Goal: Task Accomplishment & Management: Manage account settings

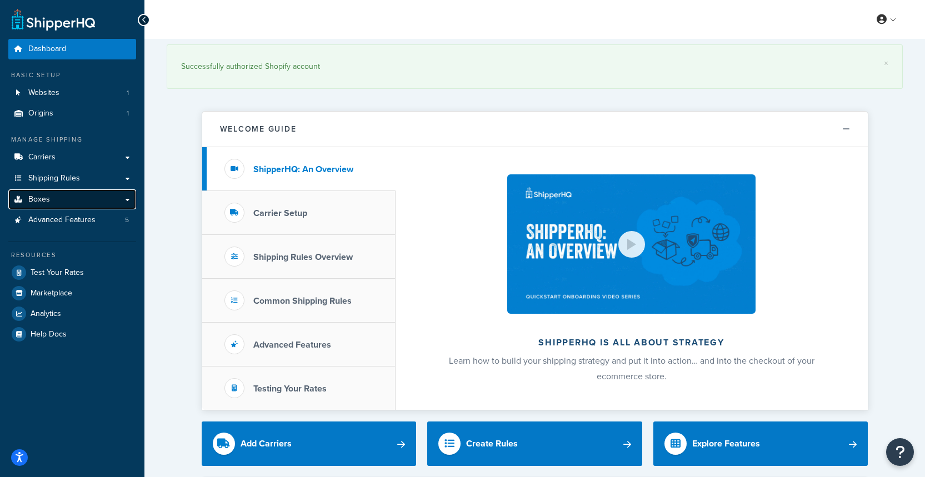
drag, startPoint x: 86, startPoint y: 193, endPoint x: 100, endPoint y: 196, distance: 14.7
click at [86, 193] on link "Boxes" at bounding box center [72, 200] width 128 height 21
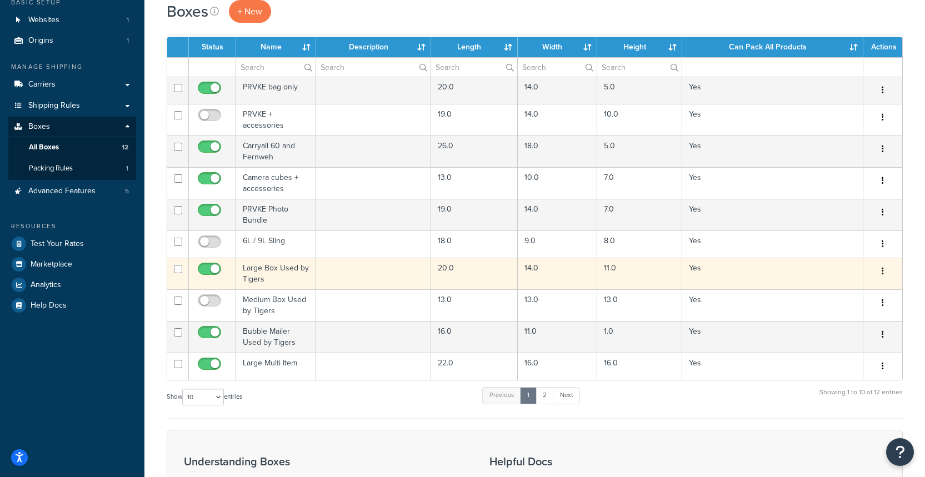
scroll to position [95, 0]
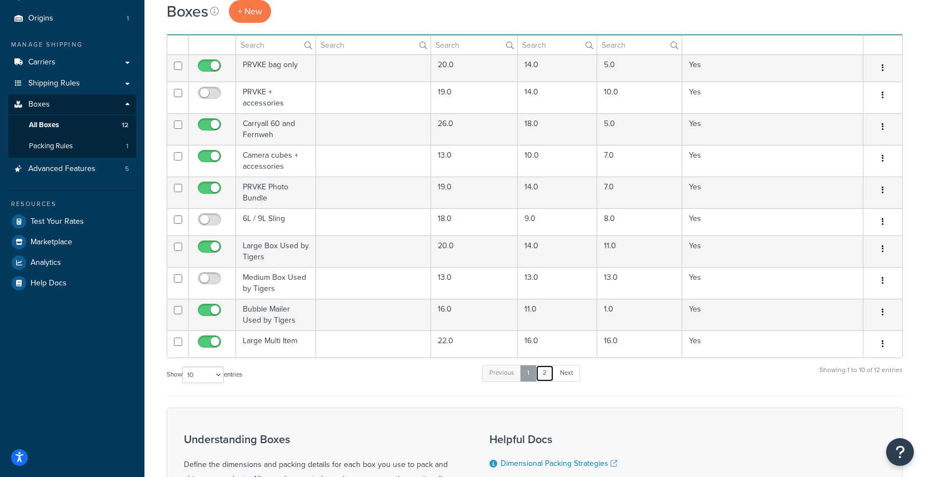
drag, startPoint x: 549, startPoint y: 377, endPoint x: 537, endPoint y: 365, distance: 16.9
click at [549, 377] on link "2" at bounding box center [545, 373] width 18 height 17
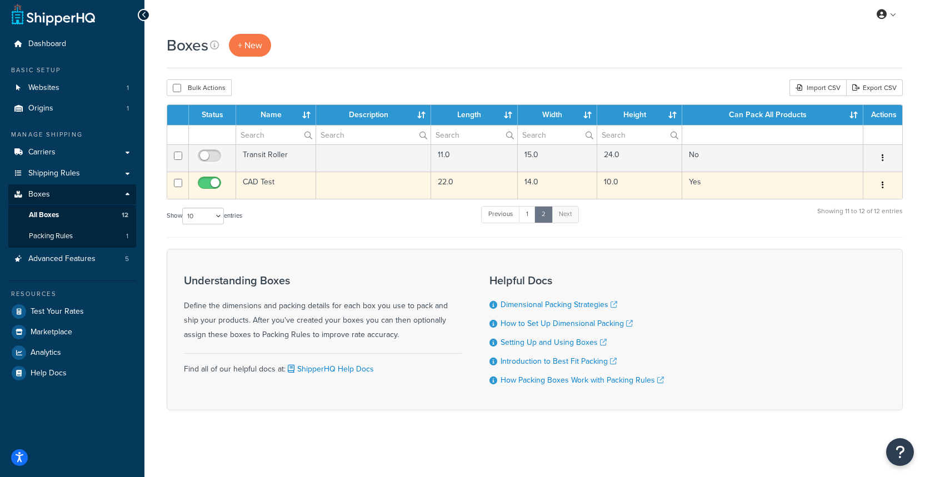
click at [882, 186] on icon "button" at bounding box center [883, 185] width 2 height 8
click at [843, 255] on link "Delete" at bounding box center [847, 252] width 88 height 23
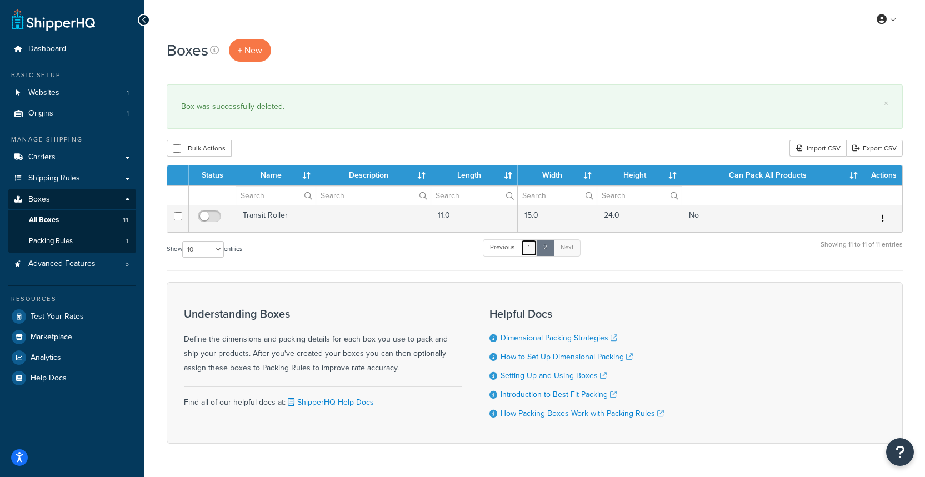
click at [533, 250] on link "1" at bounding box center [529, 248] width 17 height 17
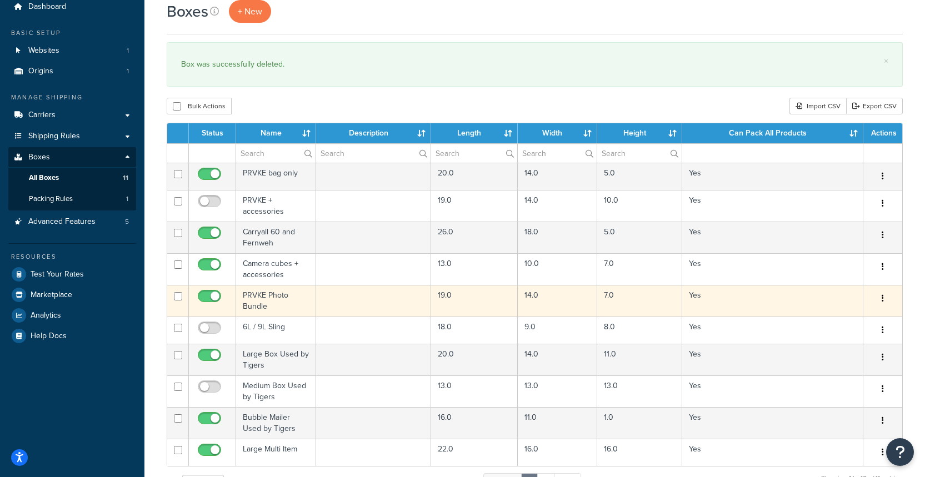
scroll to position [41, 0]
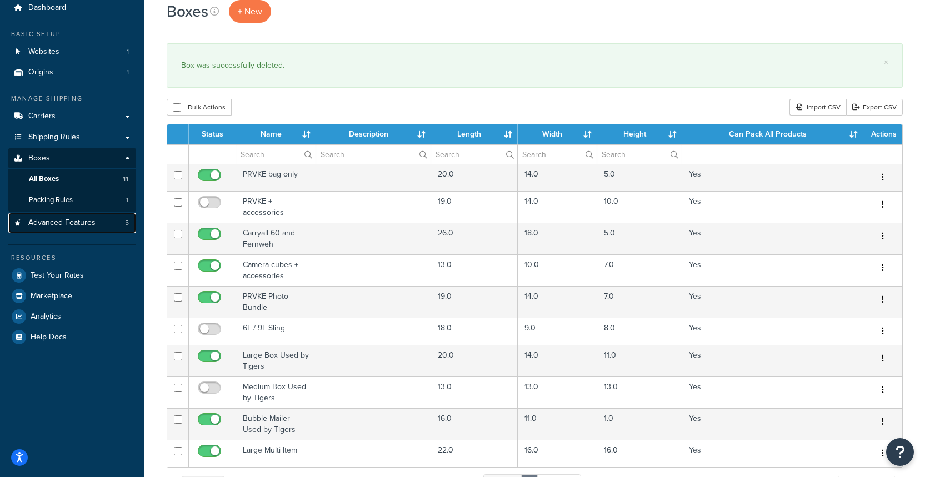
click at [74, 223] on span "Advanced Features" at bounding box center [61, 222] width 67 height 9
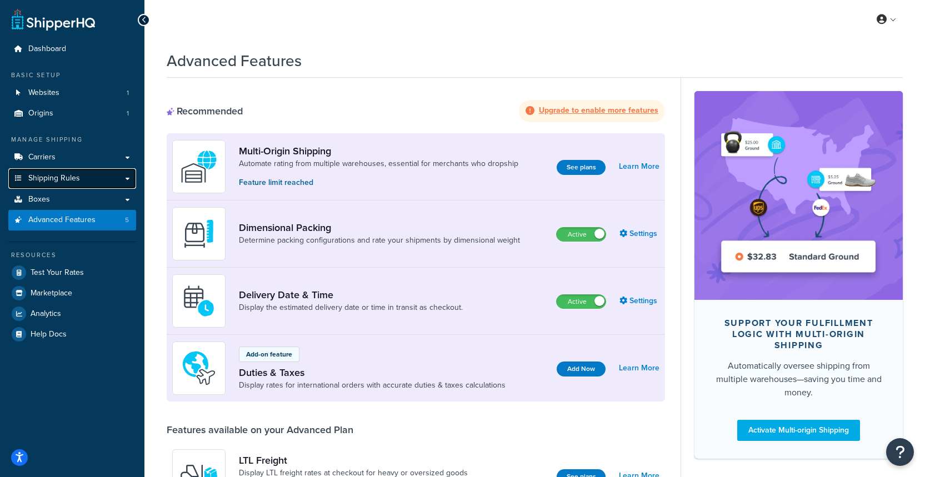
click at [80, 177] on link "Shipping Rules" at bounding box center [72, 178] width 128 height 21
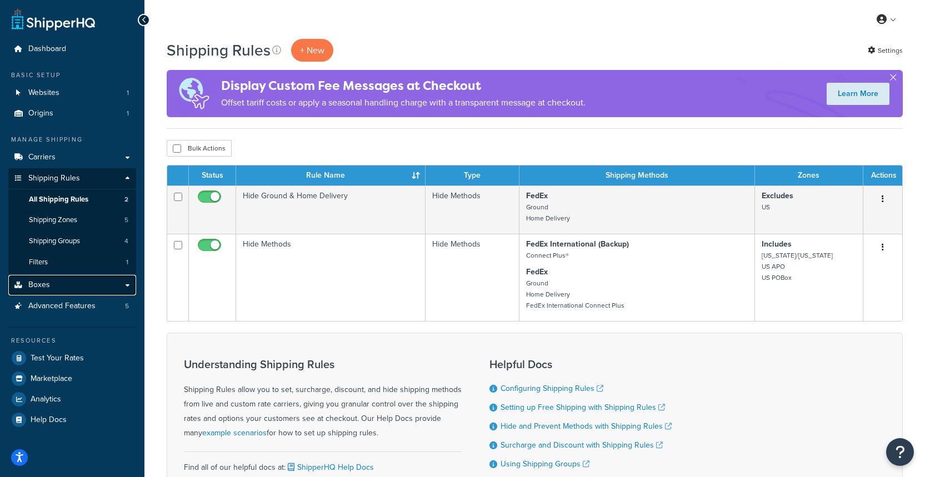
click at [104, 285] on link "Boxes" at bounding box center [72, 285] width 128 height 21
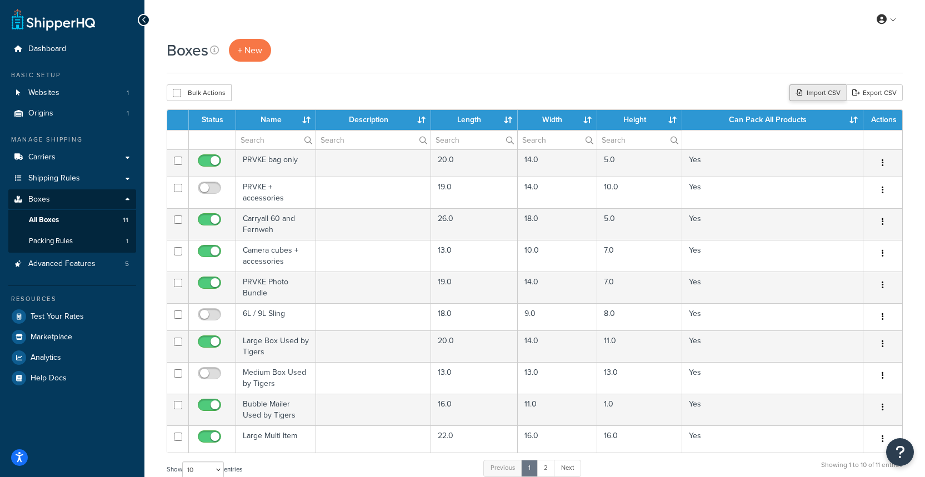
click at [809, 92] on div "Import CSV" at bounding box center [818, 92] width 57 height 17
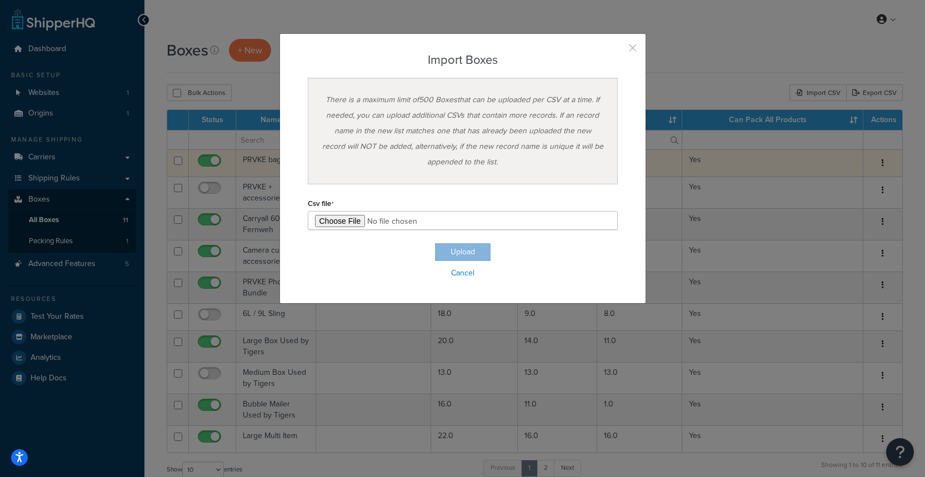
drag, startPoint x: 634, startPoint y: 50, endPoint x: 568, endPoint y: 151, distance: 120.9
click at [618, 51] on button "button" at bounding box center [616, 52] width 3 height 3
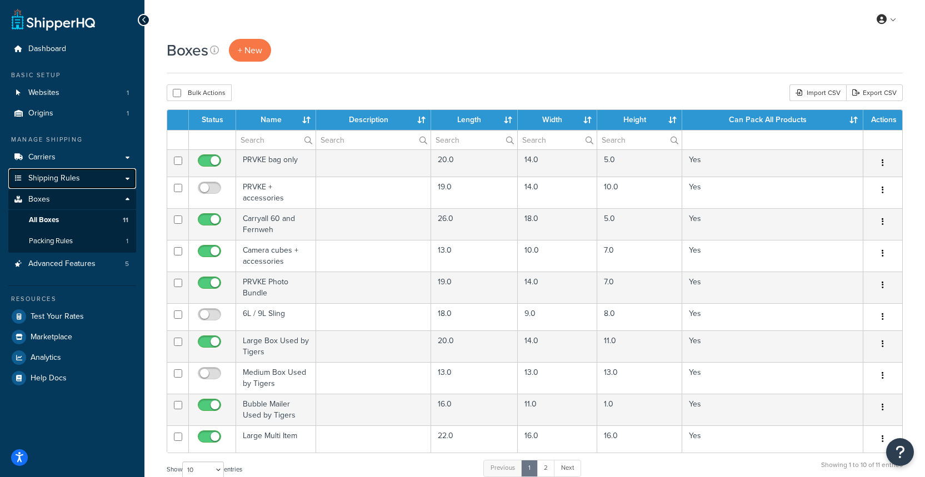
click at [94, 183] on link "Shipping Rules" at bounding box center [72, 178] width 128 height 21
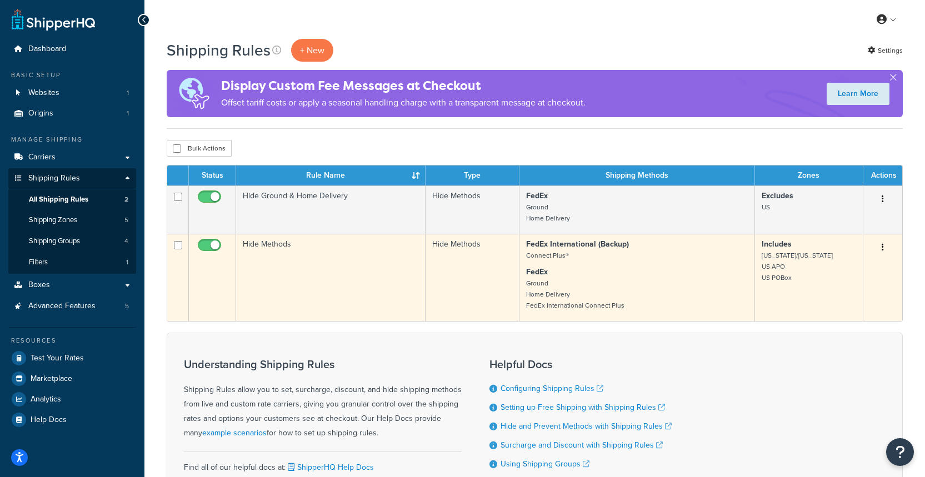
click at [883, 247] on icon "button" at bounding box center [883, 247] width 2 height 8
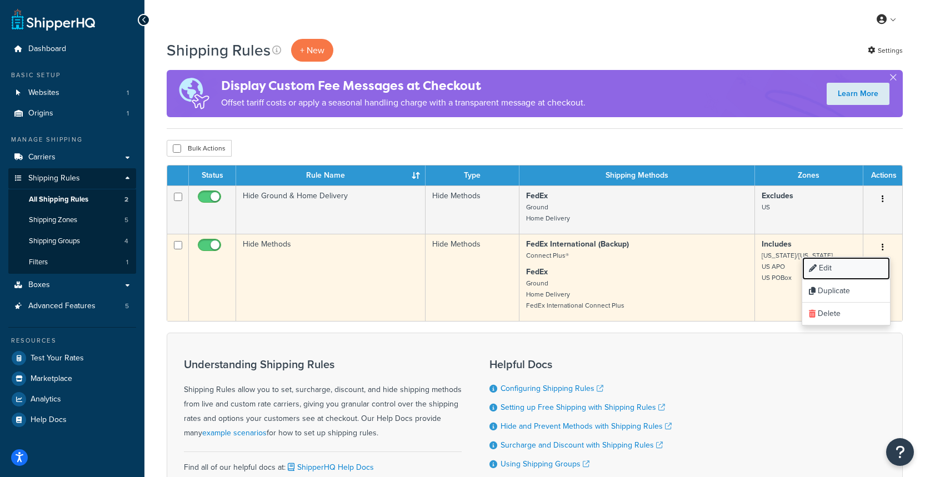
click at [833, 268] on link "Edit" at bounding box center [847, 268] width 88 height 23
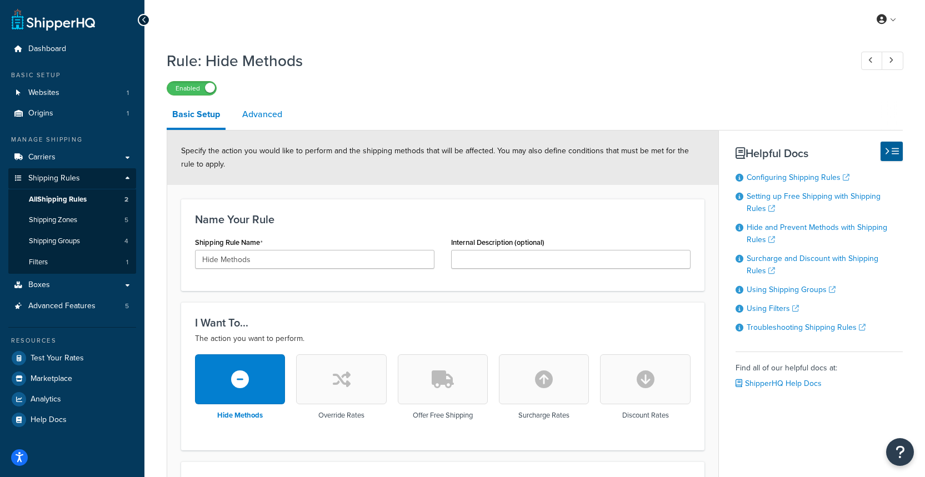
click at [246, 111] on link "Advanced" at bounding box center [262, 114] width 51 height 27
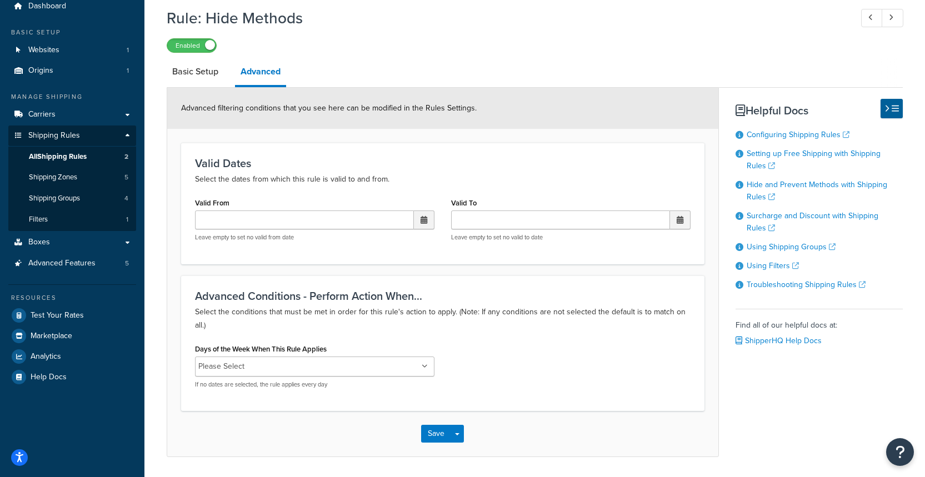
scroll to position [78, 0]
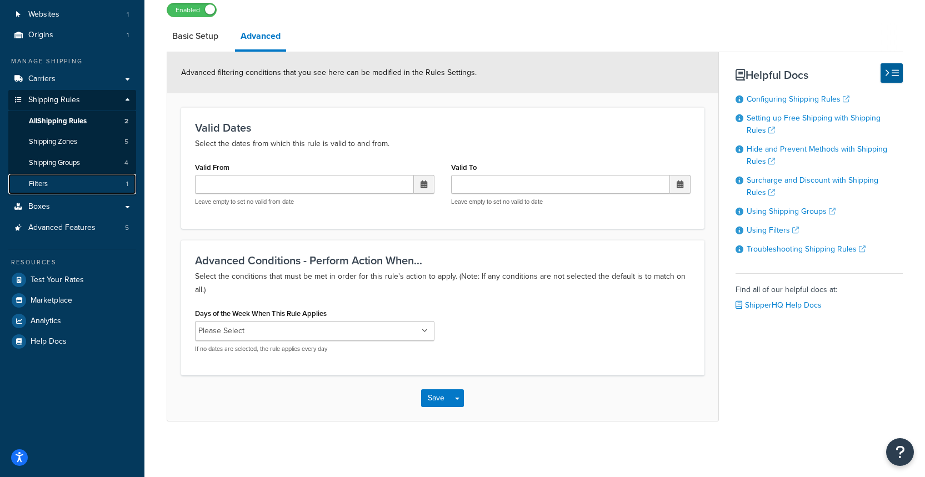
click at [80, 178] on link "Filters 1" at bounding box center [72, 184] width 128 height 21
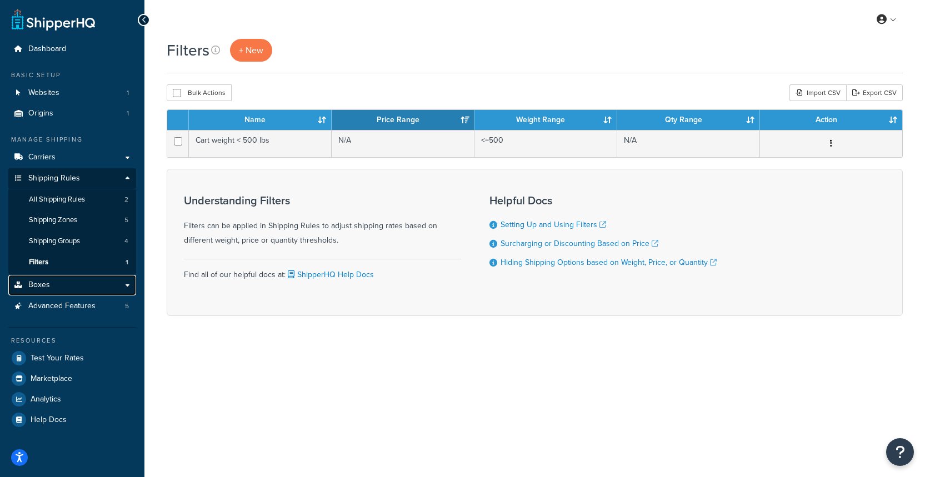
click at [125, 287] on link "Boxes" at bounding box center [72, 285] width 128 height 21
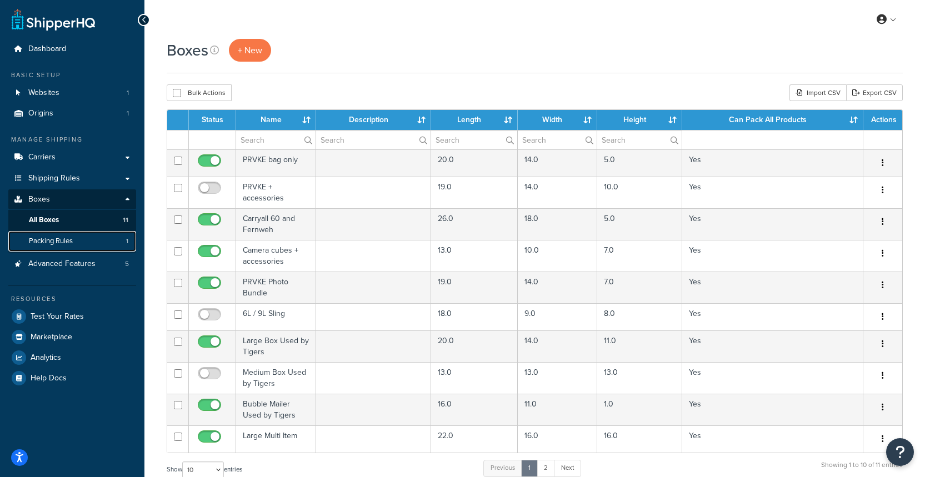
click at [79, 238] on link "Packing Rules 1" at bounding box center [72, 241] width 128 height 21
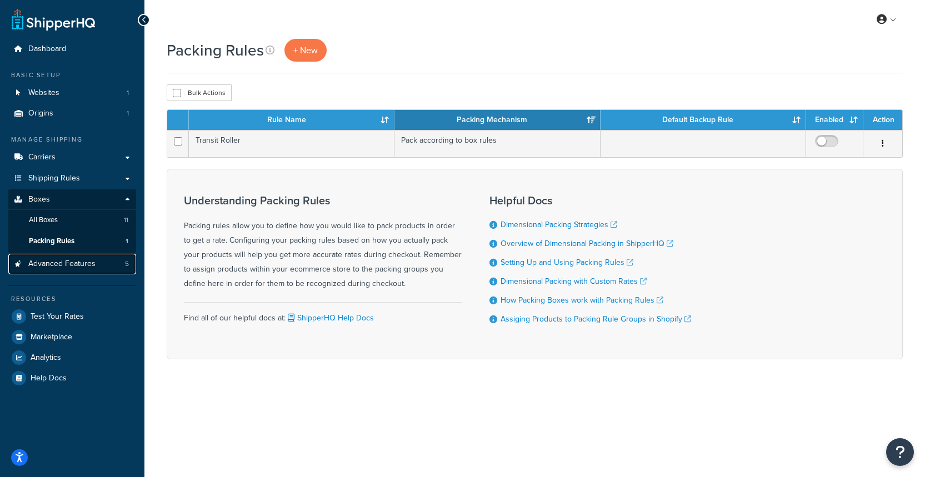
click at [67, 271] on link "Advanced Features 5" at bounding box center [72, 264] width 128 height 21
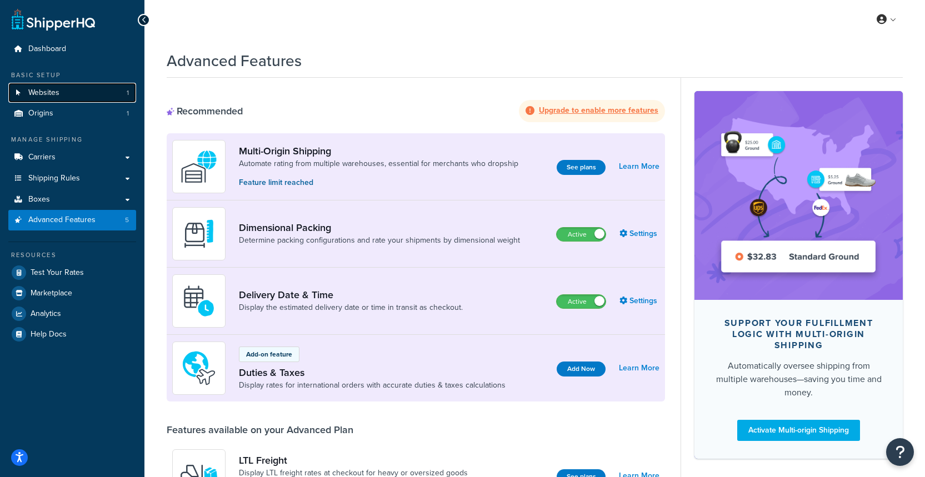
click at [63, 91] on link "Websites 1" at bounding box center [72, 93] width 128 height 21
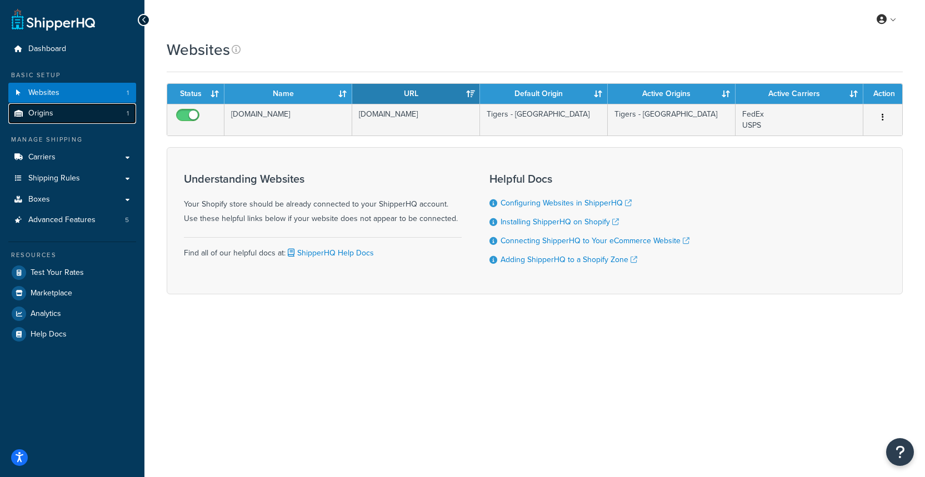
click at [56, 108] on link "Origins 1" at bounding box center [72, 113] width 128 height 21
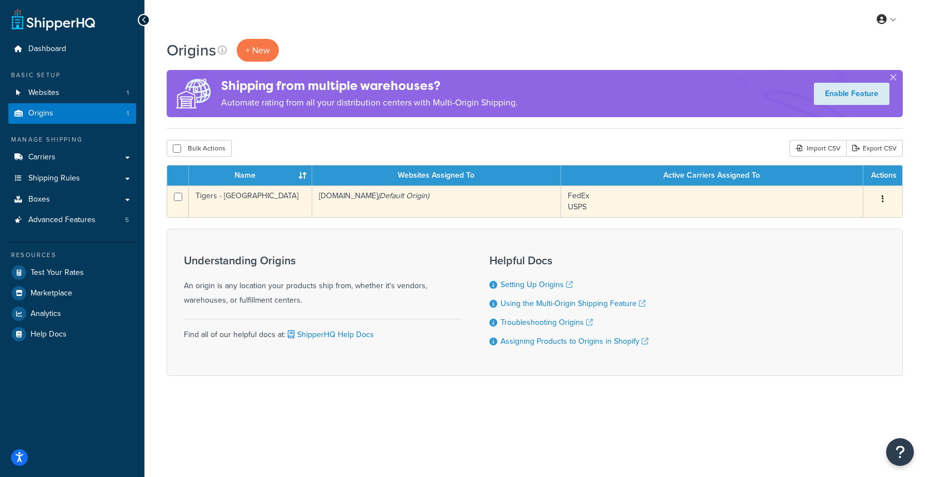
click at [375, 207] on td "wandrd-development.myshopify.com (Default Origin)" at bounding box center [436, 202] width 249 height 32
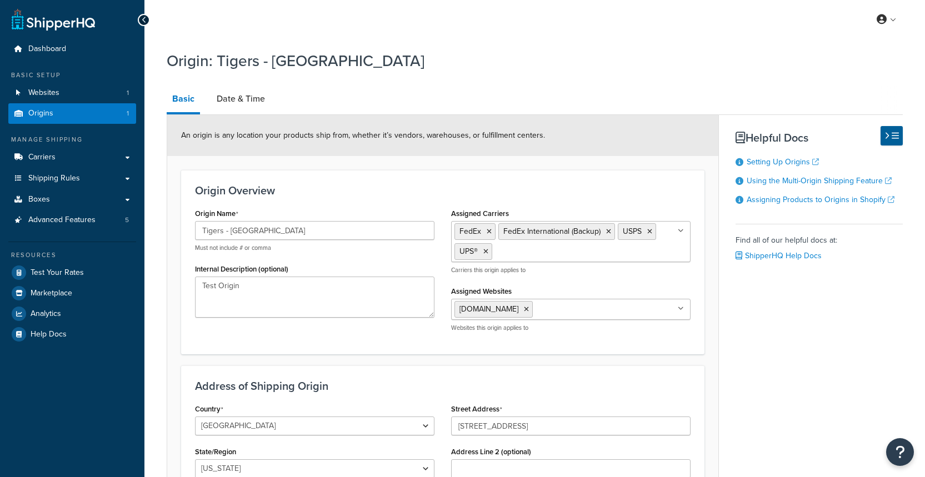
select select "13"
click at [67, 162] on link "Carriers" at bounding box center [72, 157] width 128 height 21
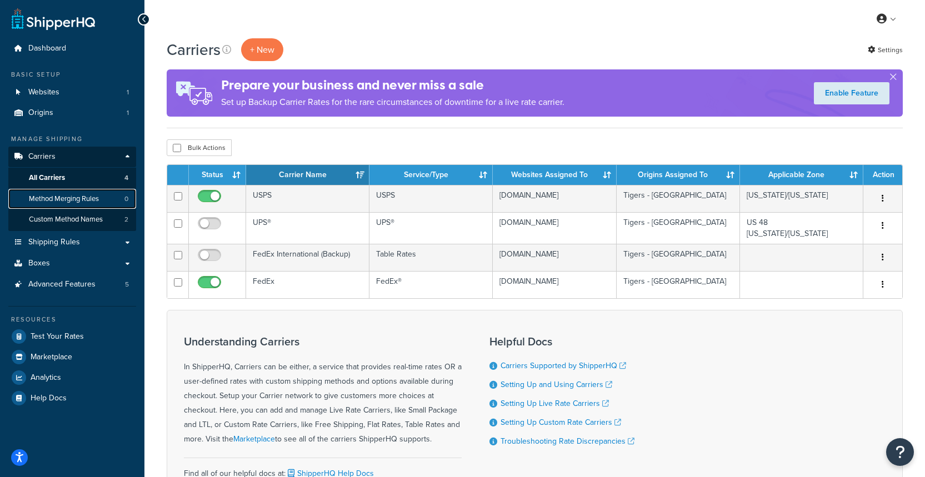
click at [99, 195] on span "Method Merging Rules" at bounding box center [64, 199] width 70 height 9
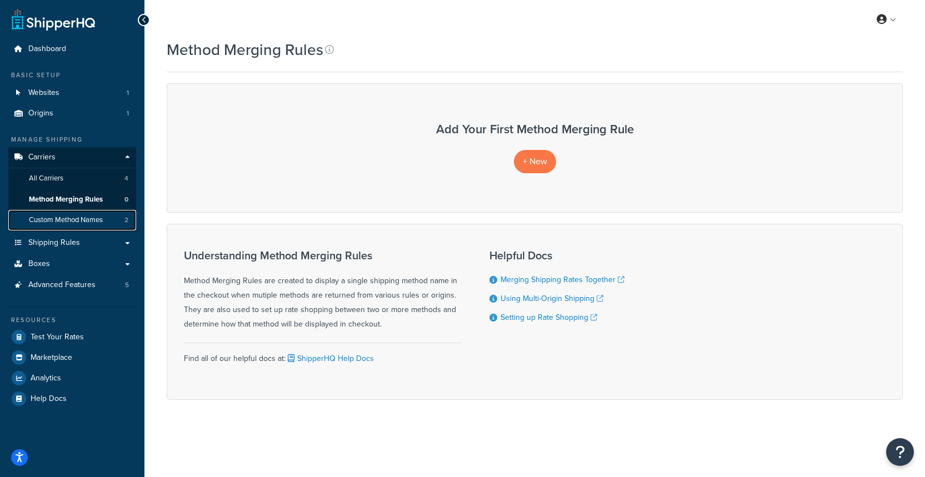
click at [102, 223] on span "Custom Method Names" at bounding box center [66, 220] width 74 height 9
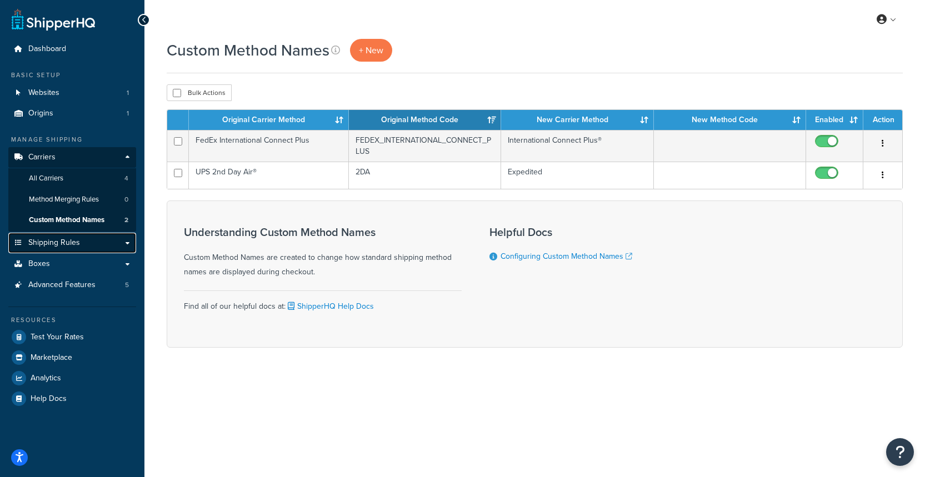
click at [90, 244] on link "Shipping Rules" at bounding box center [72, 243] width 128 height 21
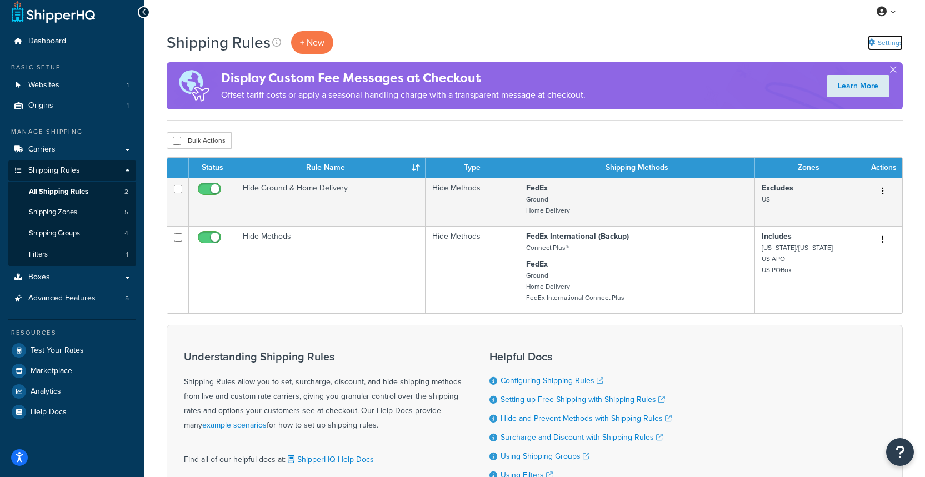
click at [895, 49] on div "Shipping Rules + New Settings" at bounding box center [535, 42] width 737 height 23
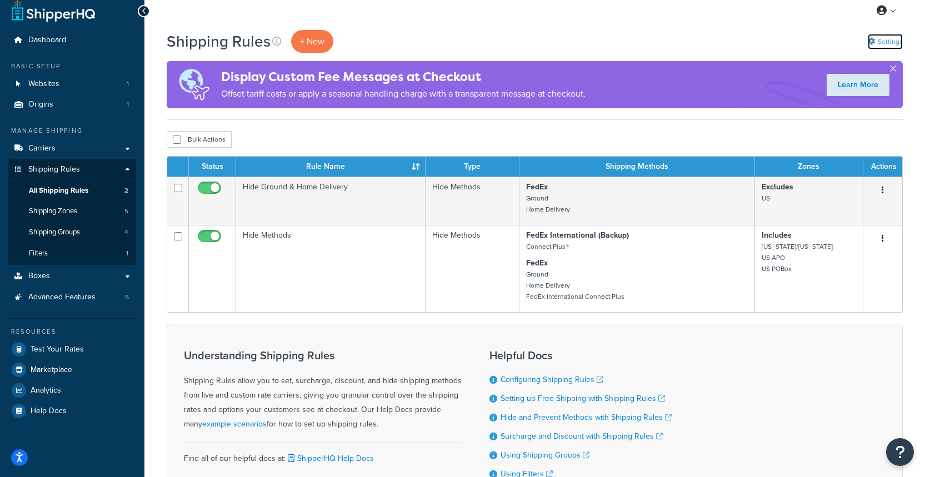
click at [885, 38] on link "Settings" at bounding box center [885, 42] width 35 height 16
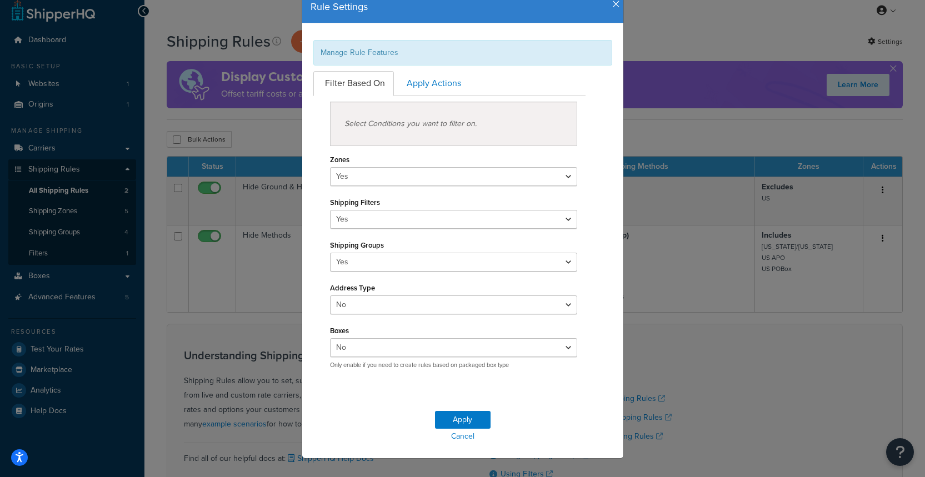
scroll to position [46, 0]
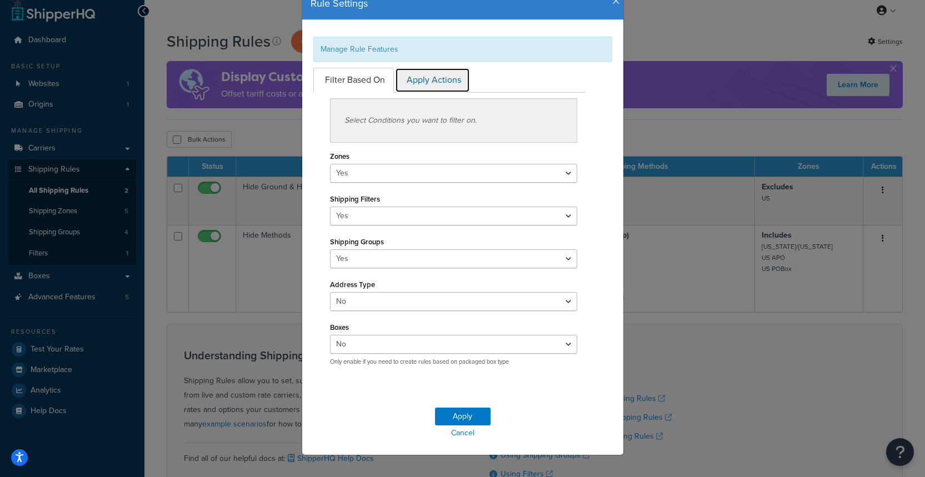
click at [427, 87] on link "Apply Actions" at bounding box center [432, 80] width 75 height 25
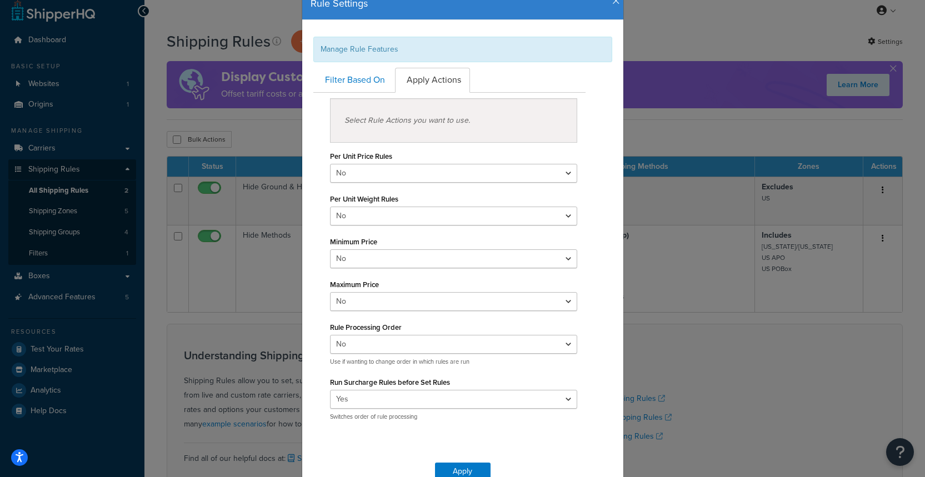
click at [618, 6] on icon "button" at bounding box center [617, 1] width 8 height 10
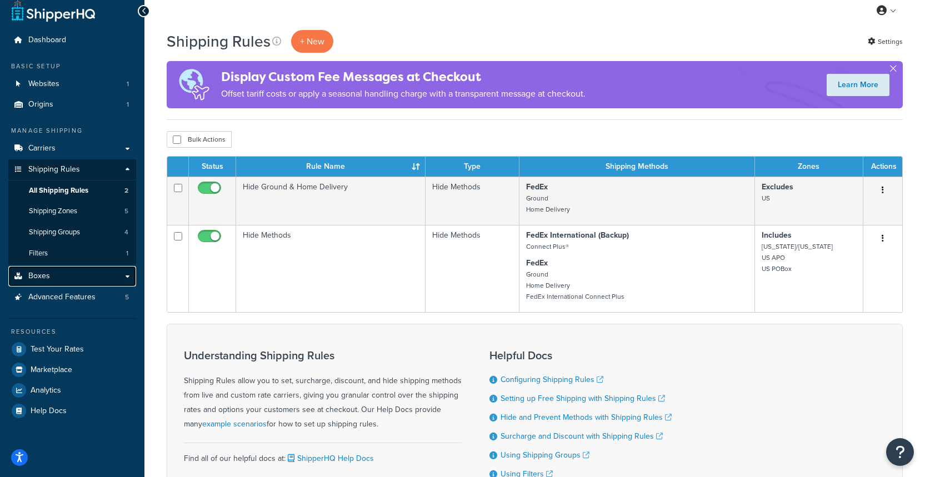
click at [50, 273] on link "Boxes" at bounding box center [72, 276] width 128 height 21
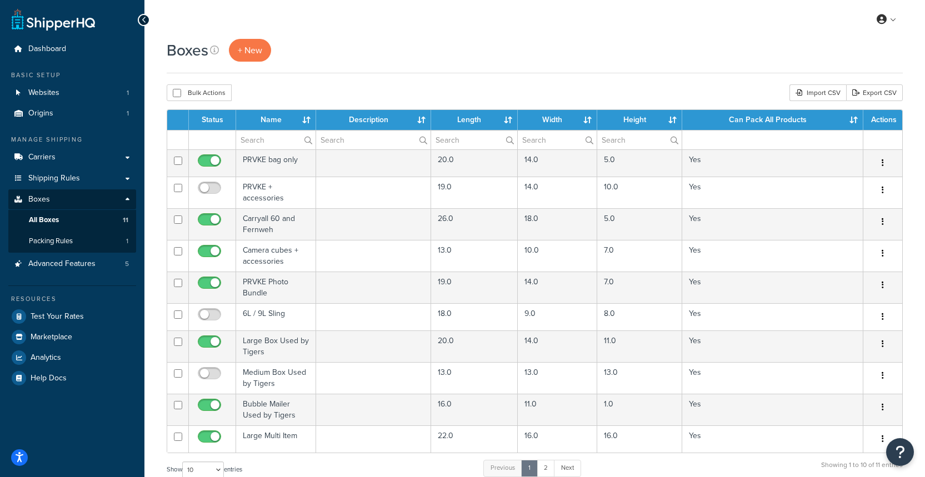
drag, startPoint x: 812, startPoint y: 69, endPoint x: 529, endPoint y: 87, distance: 282.9
click at [812, 69] on div "Boxes + New" at bounding box center [535, 56] width 737 height 34
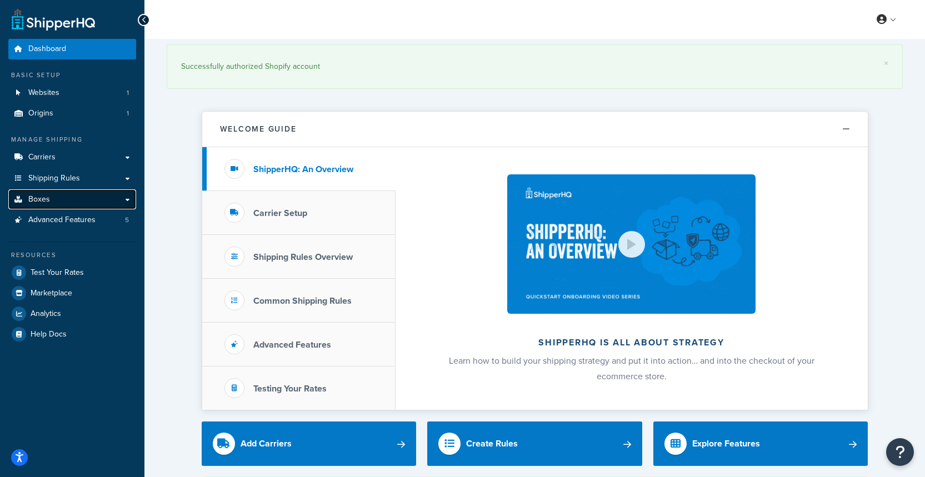
click at [95, 190] on link "Boxes" at bounding box center [72, 200] width 128 height 21
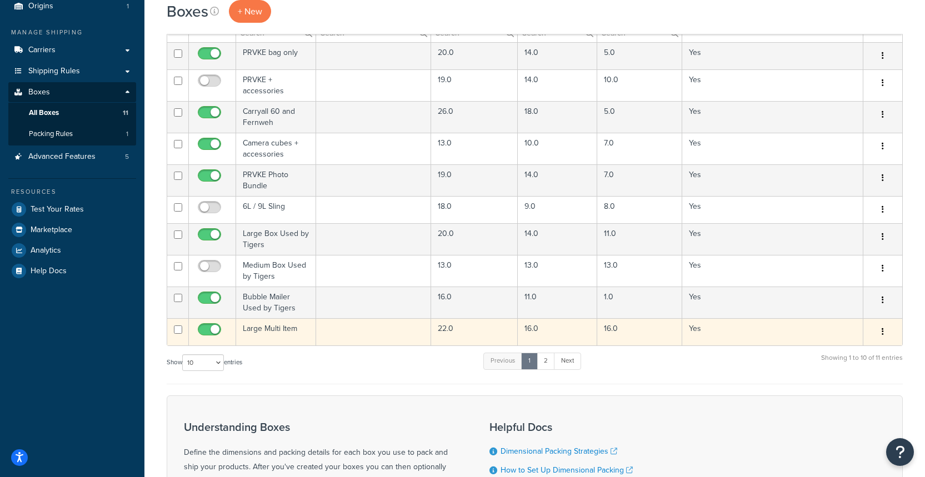
scroll to position [128, 0]
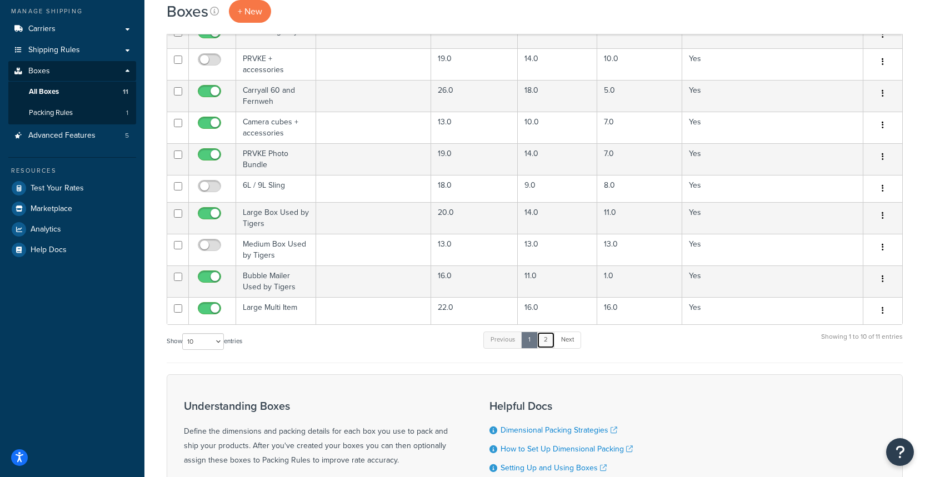
drag, startPoint x: 546, startPoint y: 340, endPoint x: 546, endPoint y: 334, distance: 6.7
click at [546, 340] on link "2" at bounding box center [546, 340] width 18 height 17
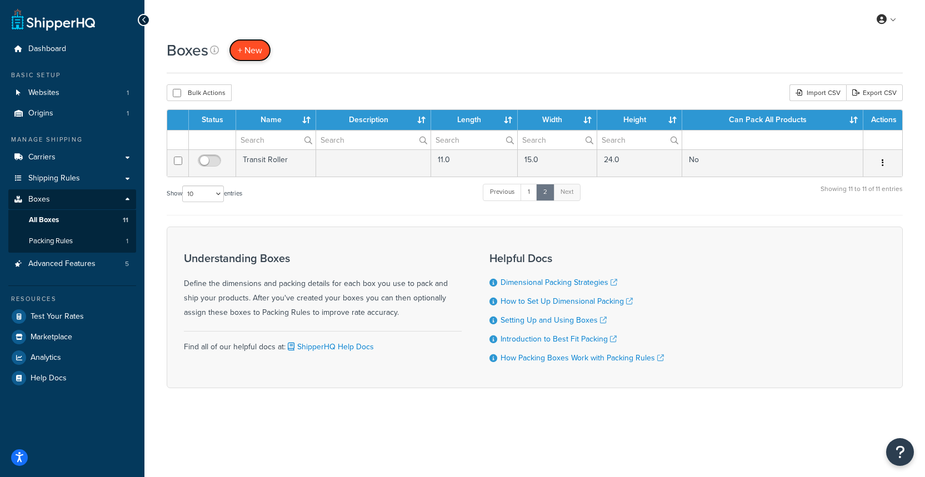
click at [247, 45] on span "+ New" at bounding box center [250, 50] width 24 height 13
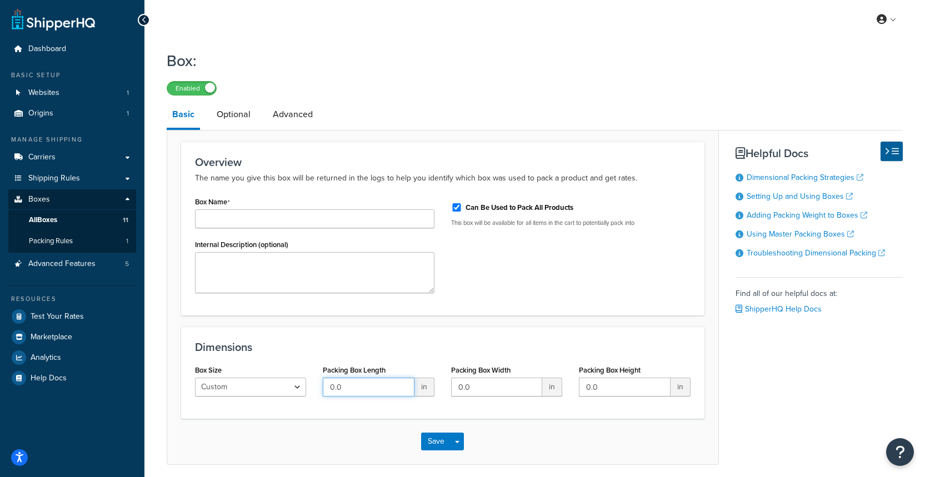
drag, startPoint x: 380, startPoint y: 384, endPoint x: 301, endPoint y: 376, distance: 79.8
click at [301, 376] on div "Box Size Custom USPS Small Flat Box USPS Medium Flat Box USPS Large Flat Box US…" at bounding box center [443, 383] width 512 height 43
type input "20"
click at [486, 392] on input "0.0" at bounding box center [496, 387] width 91 height 19
type input "0"
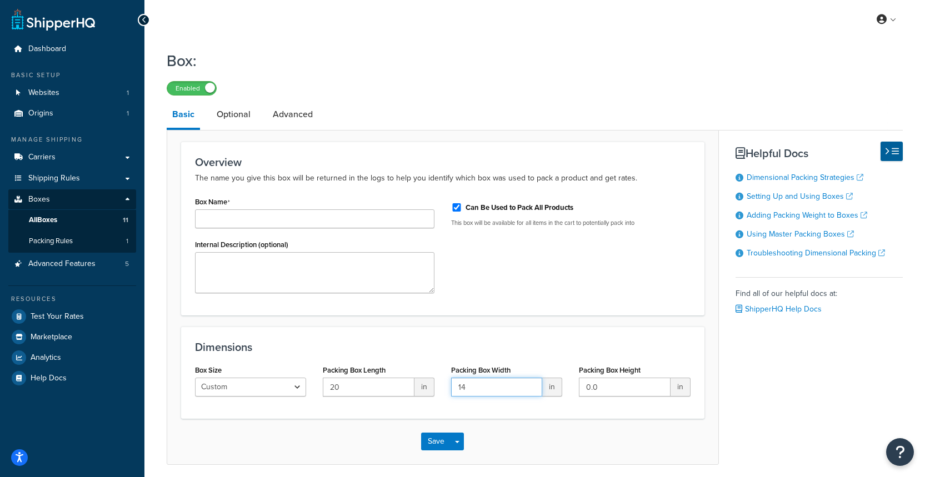
type input "14"
drag, startPoint x: 615, startPoint y: 389, endPoint x: 508, endPoint y: 394, distance: 106.8
click at [508, 394] on div "Box Size Custom USPS Small Flat Box USPS Medium Flat Box USPS Large Flat Box US…" at bounding box center [443, 383] width 512 height 43
drag, startPoint x: 614, startPoint y: 392, endPoint x: 496, endPoint y: 397, distance: 117.9
click at [496, 397] on div "Box Size Custom USPS Small Flat Box USPS Medium Flat Box USPS Large Flat Box US…" at bounding box center [443, 383] width 512 height 43
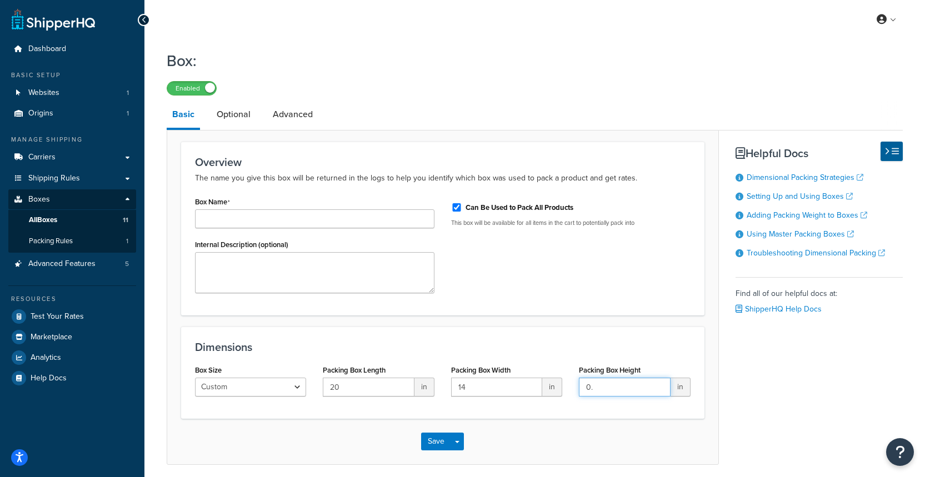
type input "0"
type input "4"
click at [545, 439] on div "Save Save Dropdown Save and Edit Save and Duplicate Save and Create New" at bounding box center [442, 442] width 551 height 46
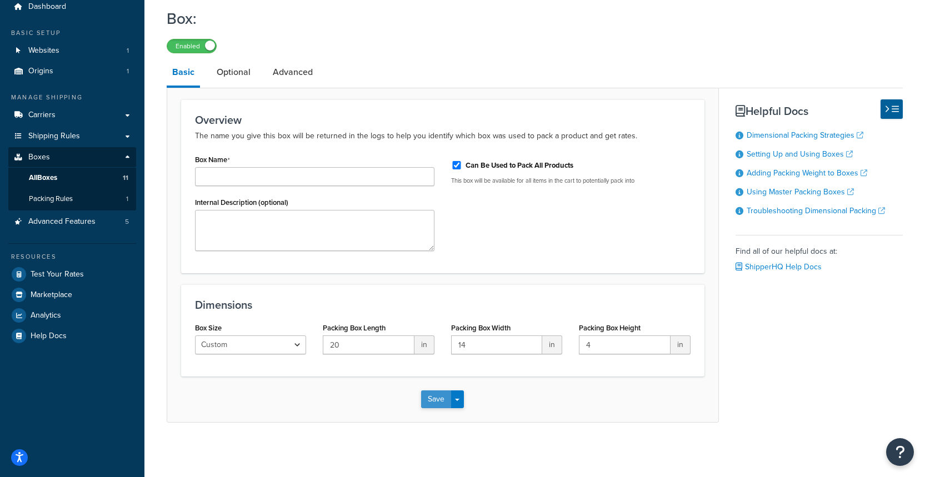
click at [433, 401] on button "Save" at bounding box center [436, 400] width 30 height 18
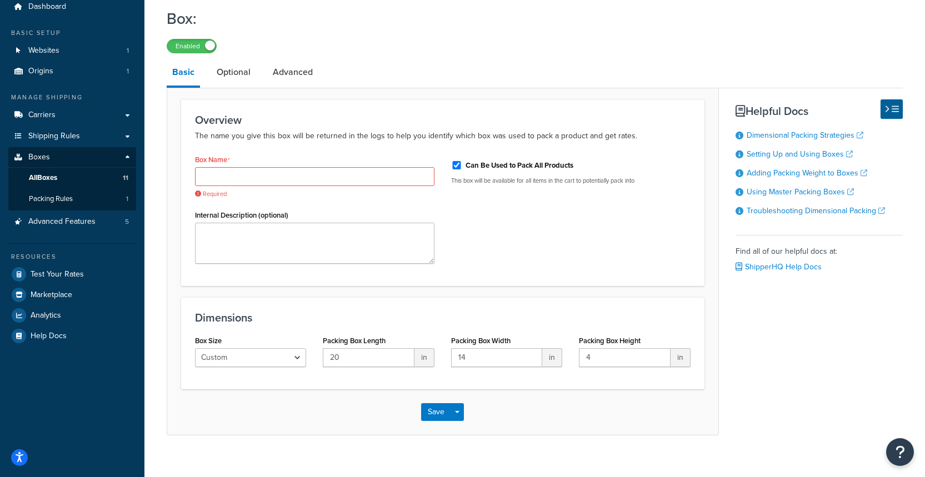
click at [349, 166] on div "Box Name Required" at bounding box center [315, 175] width 240 height 47
click at [348, 171] on input "Box Name" at bounding box center [315, 176] width 240 height 19
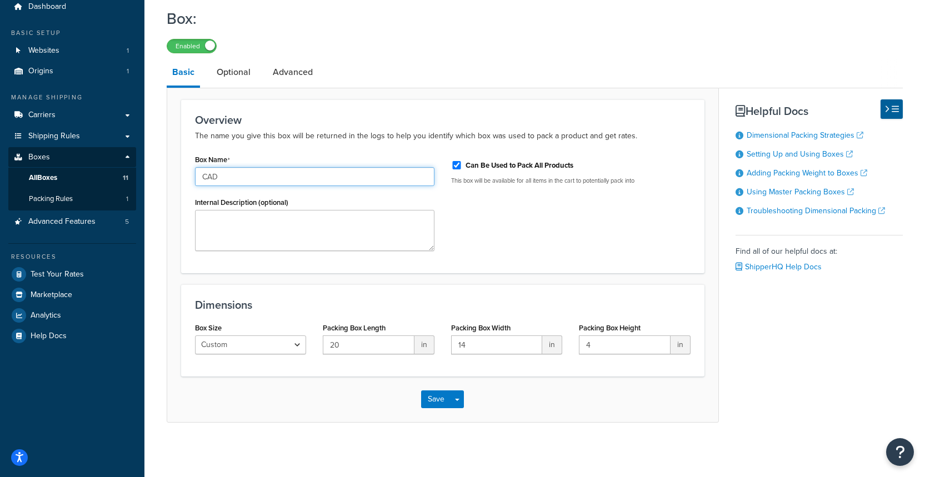
type input "CAD Test"
click at [436, 412] on div "Save Save Dropdown Save and Edit Save and Duplicate Save and Create New" at bounding box center [442, 400] width 551 height 46
click at [439, 401] on button "Save" at bounding box center [436, 400] width 30 height 18
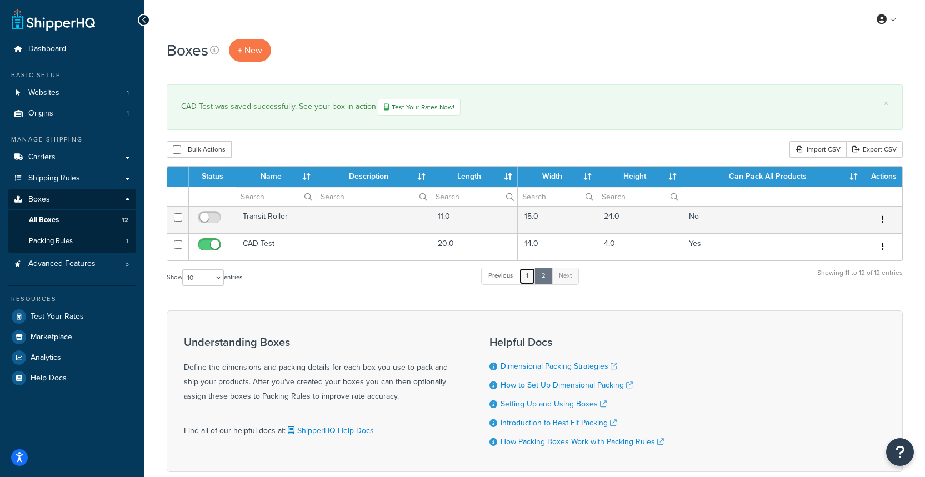
click at [528, 281] on link "1" at bounding box center [527, 276] width 17 height 17
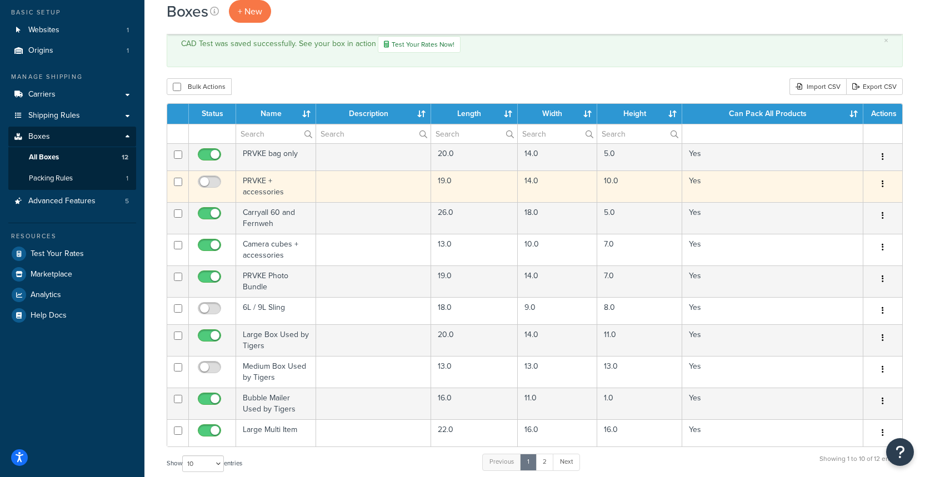
scroll to position [58, 0]
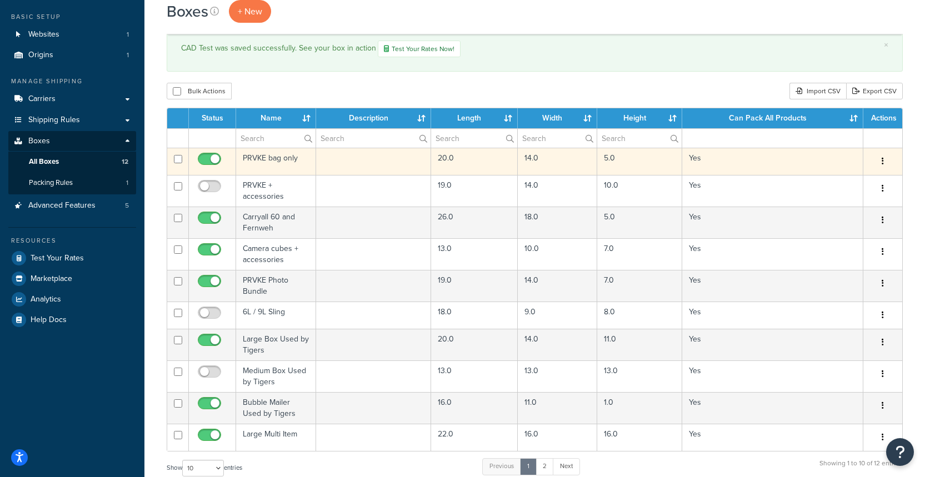
click at [277, 158] on td "PRVKE bag only" at bounding box center [276, 161] width 80 height 27
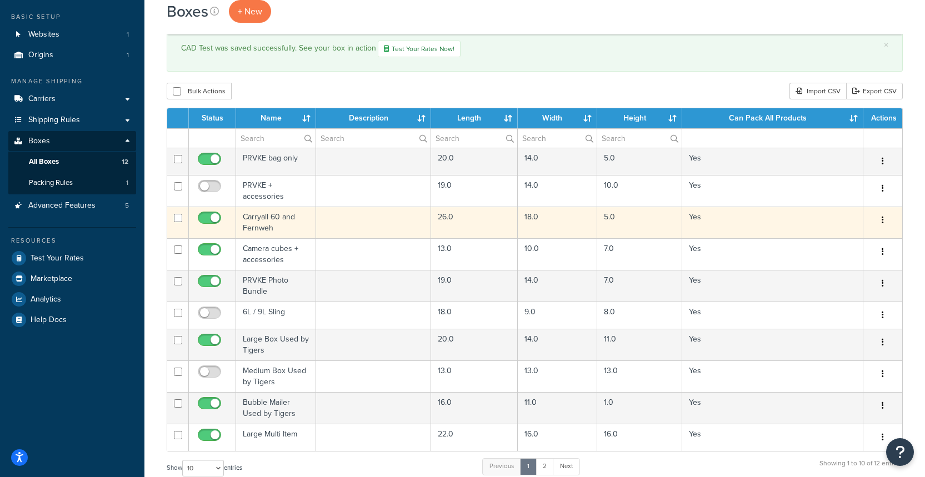
click at [277, 225] on td "Carryall 60 and Fernweh" at bounding box center [276, 223] width 80 height 32
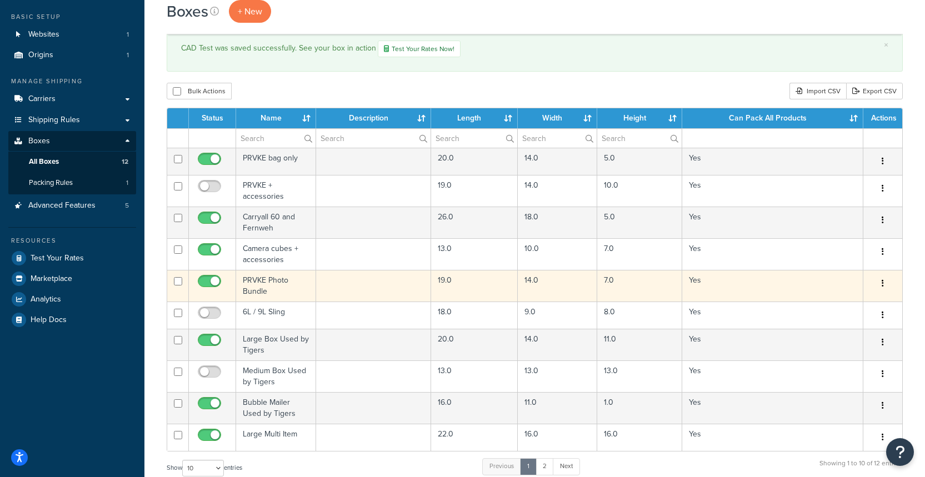
click at [287, 281] on td "PRVKE Photo Bundle" at bounding box center [276, 286] width 80 height 32
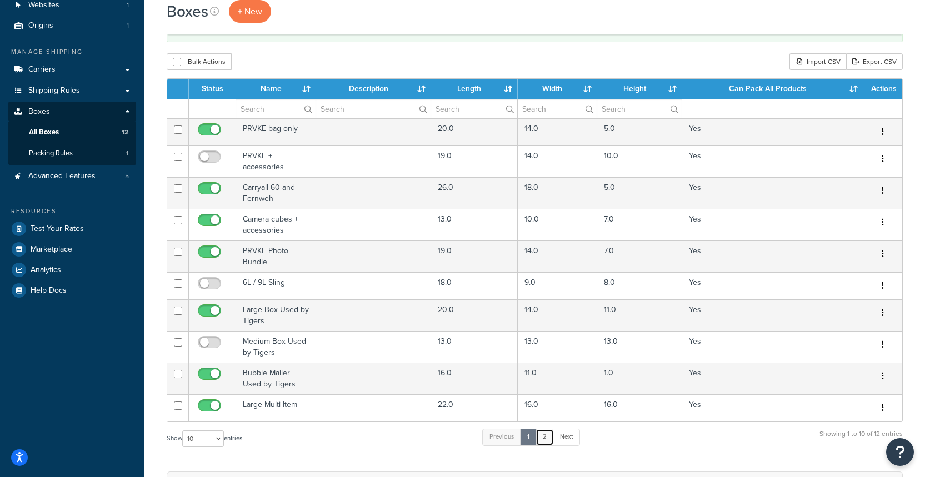
click at [545, 440] on link "2" at bounding box center [545, 437] width 18 height 17
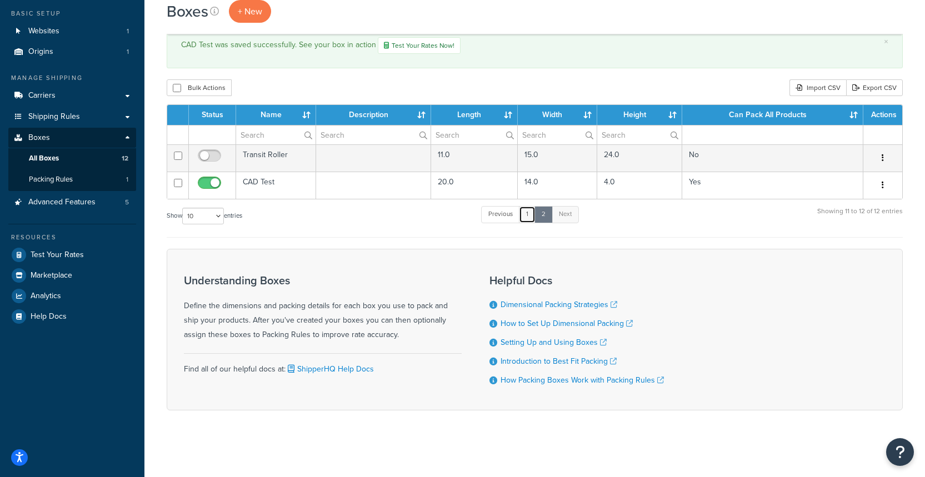
click at [527, 215] on link "1" at bounding box center [527, 214] width 17 height 17
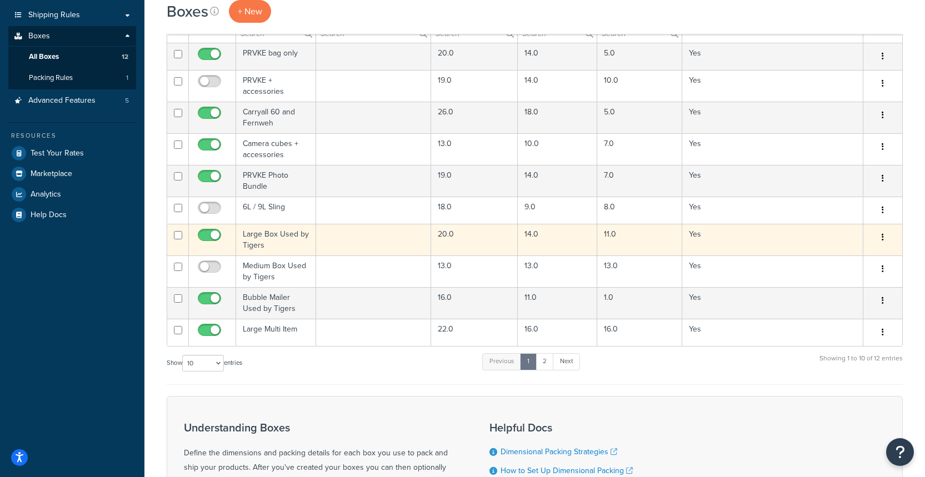
scroll to position [151, 0]
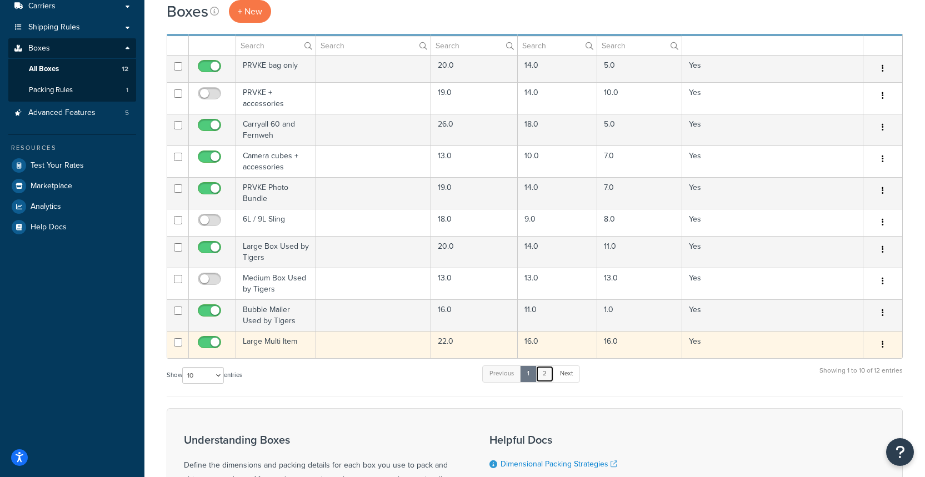
drag, startPoint x: 549, startPoint y: 377, endPoint x: 541, endPoint y: 349, distance: 29.3
click at [549, 377] on link "2" at bounding box center [545, 374] width 18 height 17
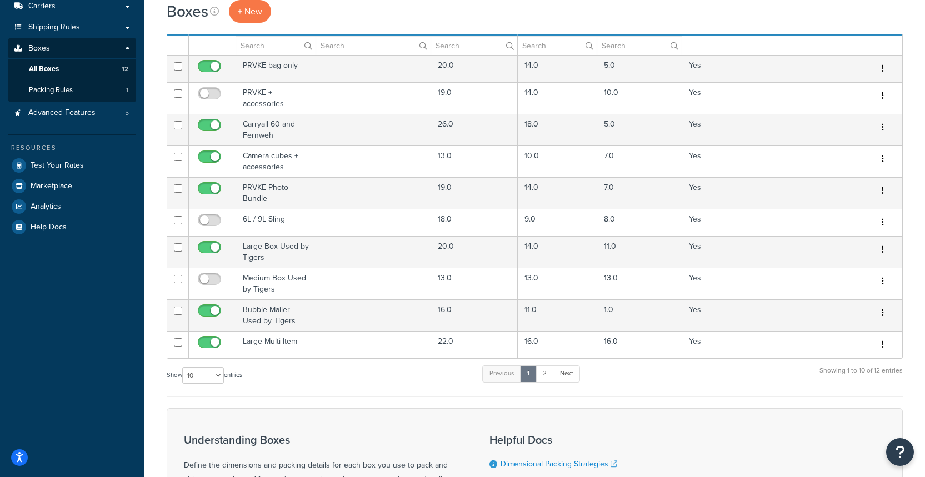
scroll to position [62, 0]
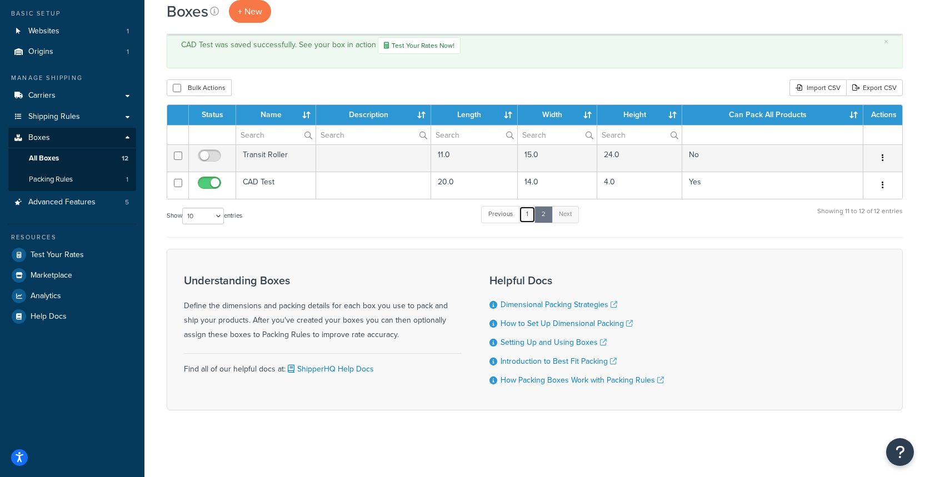
click at [530, 216] on link "1" at bounding box center [527, 214] width 17 height 17
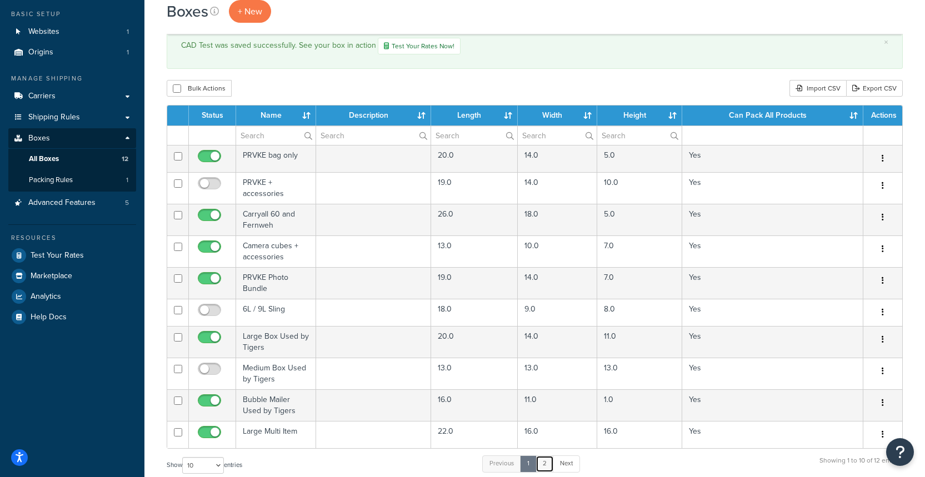
click at [549, 457] on link "2" at bounding box center [545, 464] width 18 height 17
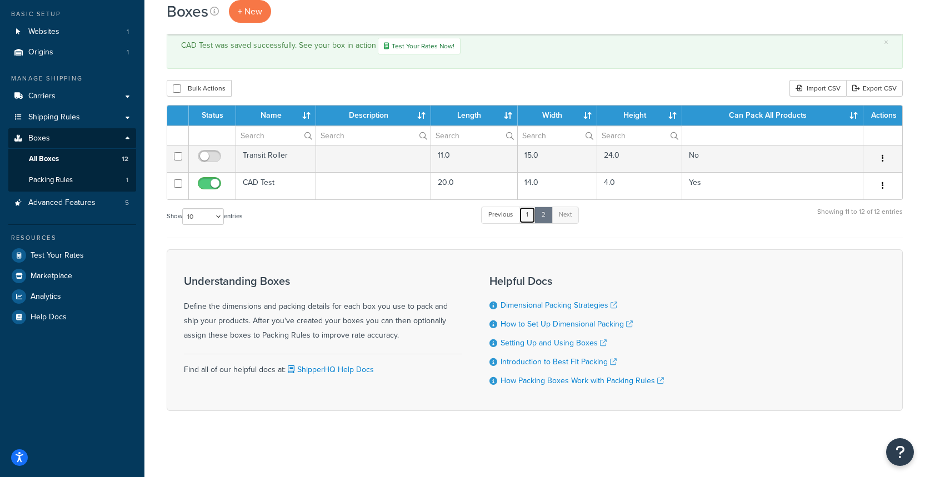
click at [536, 214] on link "1" at bounding box center [527, 215] width 17 height 17
